Goal: Task Accomplishment & Management: Manage account settings

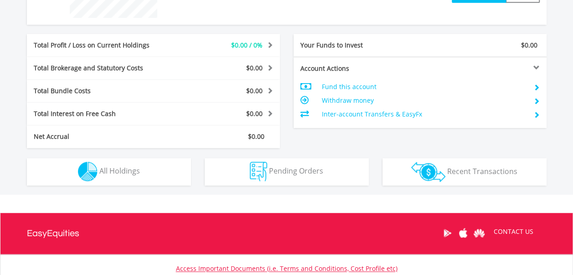
scroll to position [424, 0]
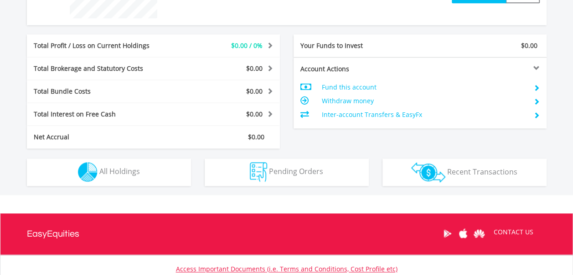
click at [380, 89] on td "Fund this account" at bounding box center [424, 87] width 205 height 14
click at [370, 112] on td "Inter-account Transfers & EasyFx" at bounding box center [424, 115] width 205 height 14
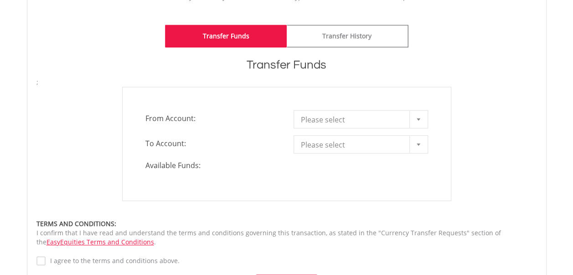
scroll to position [226, 0]
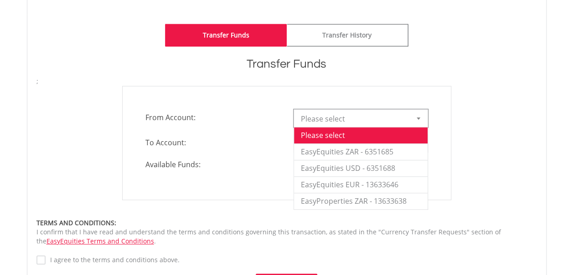
click at [417, 119] on div at bounding box center [419, 117] width 18 height 17
click at [405, 147] on li "EasyEquities ZAR - 6351685" at bounding box center [361, 151] width 134 height 16
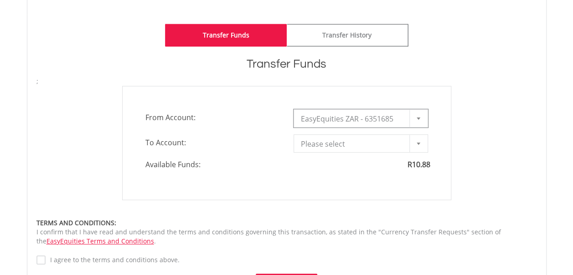
click at [412, 139] on div at bounding box center [419, 143] width 18 height 17
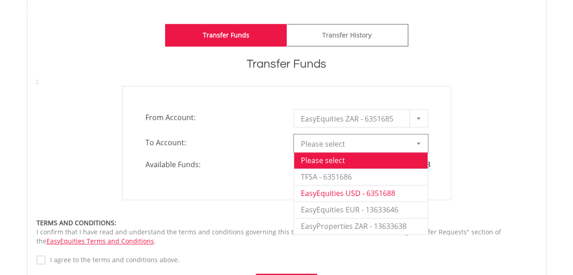
click at [354, 193] on li "EasyEquities USD - 6351688" at bounding box center [361, 193] width 134 height 16
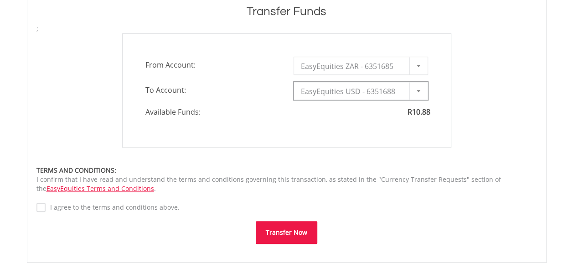
type input "*"
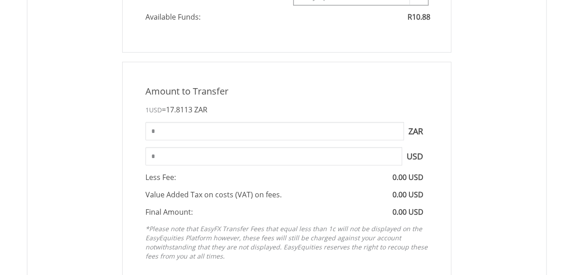
scroll to position [375, 0]
click at [260, 131] on input "*" at bounding box center [275, 130] width 259 height 18
type input "*"
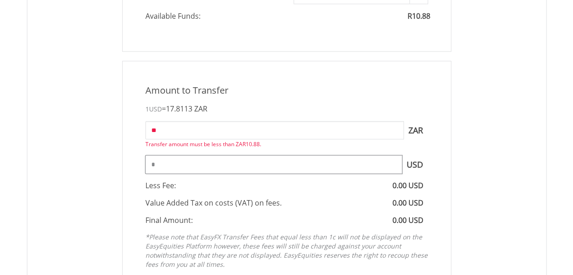
click at [259, 155] on input "*" at bounding box center [274, 164] width 257 height 18
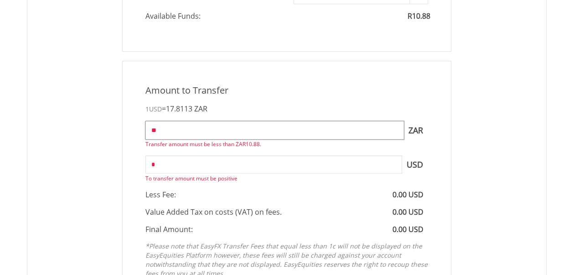
click at [207, 131] on input "**" at bounding box center [275, 130] width 259 height 18
type input "*"
type input "*****"
type input "***"
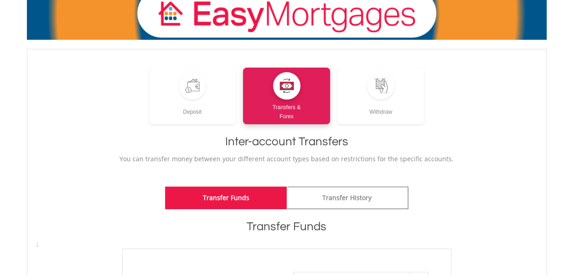
scroll to position [48, 0]
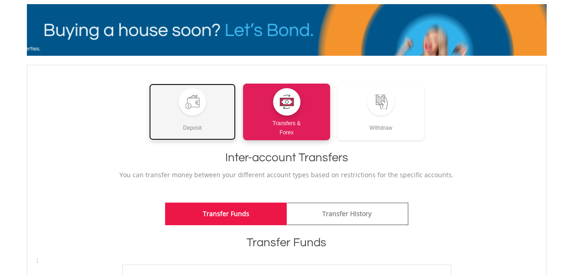
click at [176, 106] on link "Deposit" at bounding box center [192, 111] width 87 height 57
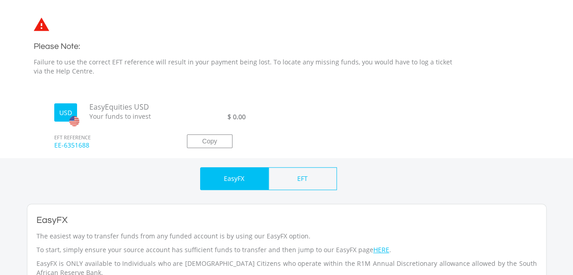
scroll to position [254, 0]
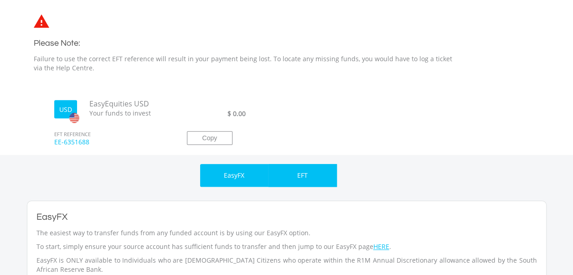
click at [296, 185] on div "EFT" at bounding box center [303, 175] width 68 height 23
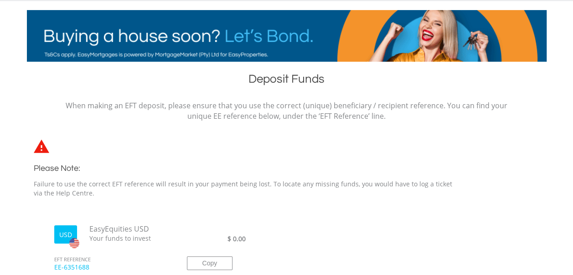
scroll to position [129, 0]
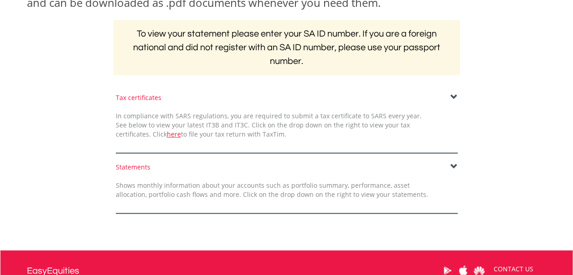
scroll to position [173, 0]
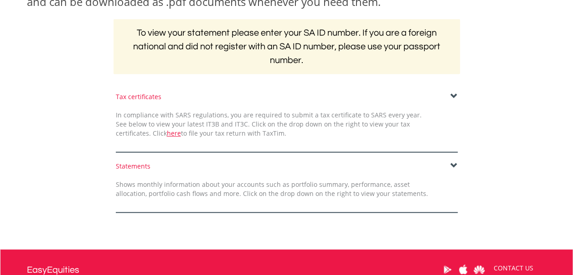
click at [455, 162] on span at bounding box center [454, 165] width 7 height 7
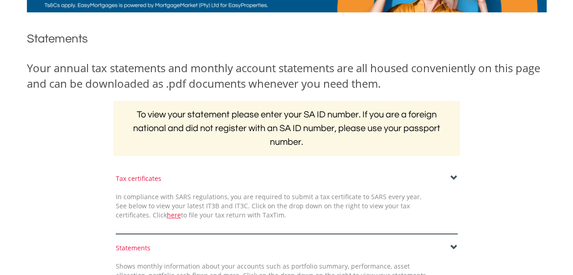
scroll to position [140, 0]
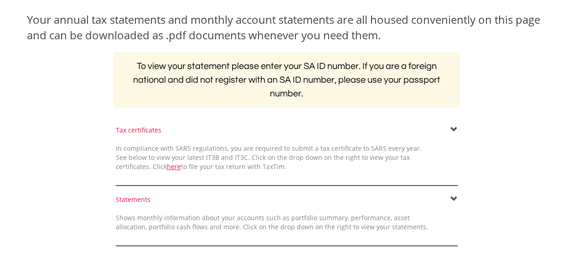
click at [290, 104] on h2 "To view your statement please enter your SA ID number. If you are a foreign nat…" at bounding box center [287, 79] width 347 height 55
drag, startPoint x: 133, startPoint y: 209, endPoint x: 133, endPoint y: 201, distance: 8.2
click at [133, 201] on div "Statements Shows monthly information about your accounts such as portfolio summ…" at bounding box center [287, 220] width 356 height 51
click at [133, 201] on div "Statements" at bounding box center [287, 199] width 342 height 9
click at [449, 197] on div "Statements" at bounding box center [287, 199] width 342 height 9
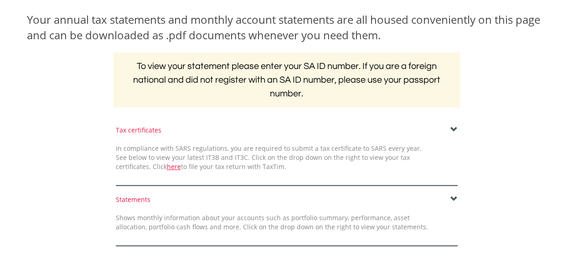
click at [451, 197] on span at bounding box center [454, 198] width 7 height 7
click at [454, 128] on span at bounding box center [454, 129] width 7 height 7
